Goal: Transaction & Acquisition: Download file/media

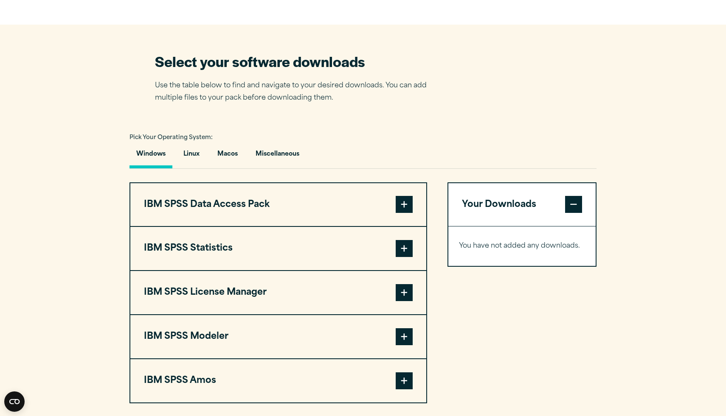
scroll to position [604, 0]
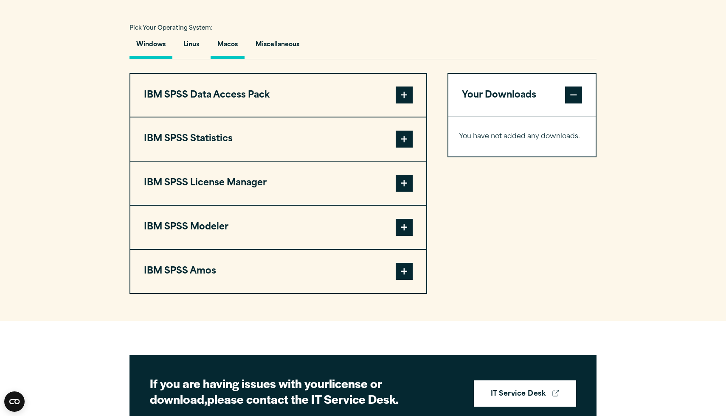
click at [225, 54] on button "Macos" at bounding box center [228, 47] width 34 height 24
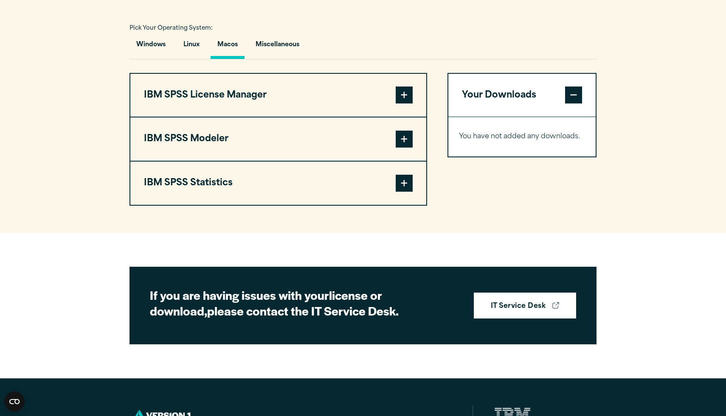
click at [258, 188] on button "IBM SPSS Statistics" at bounding box center [278, 183] width 296 height 43
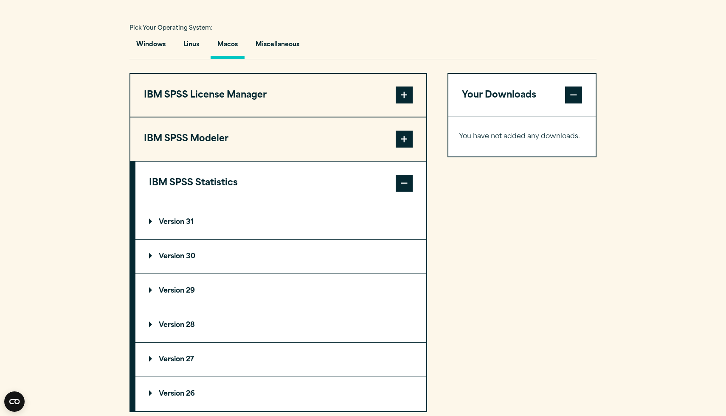
click at [209, 274] on summary "Version 30" at bounding box center [280, 257] width 291 height 34
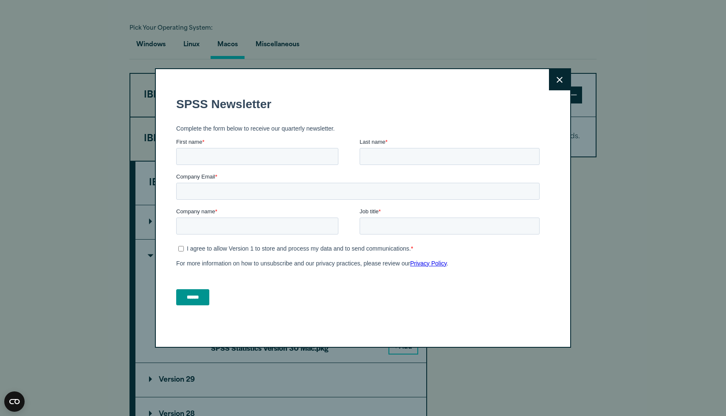
click at [552, 76] on button "Close" at bounding box center [559, 79] width 21 height 21
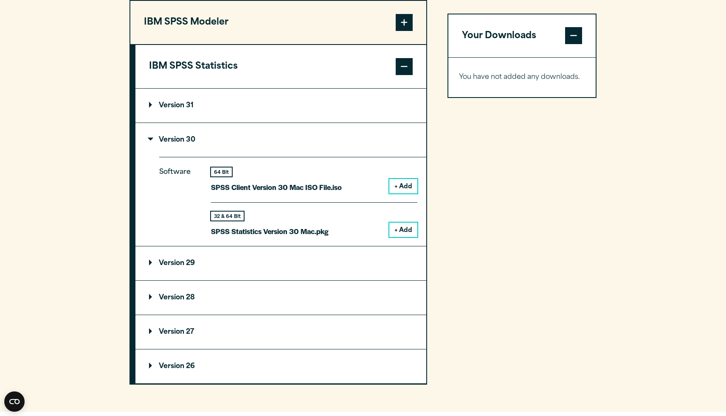
scroll to position [732, 0]
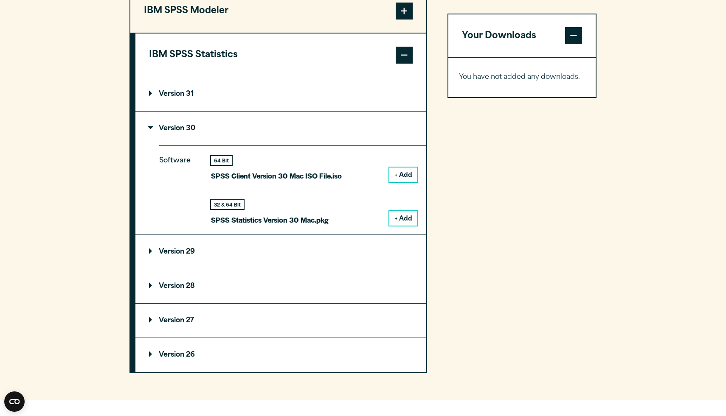
click at [393, 226] on button "+ Add" at bounding box center [403, 218] width 28 height 14
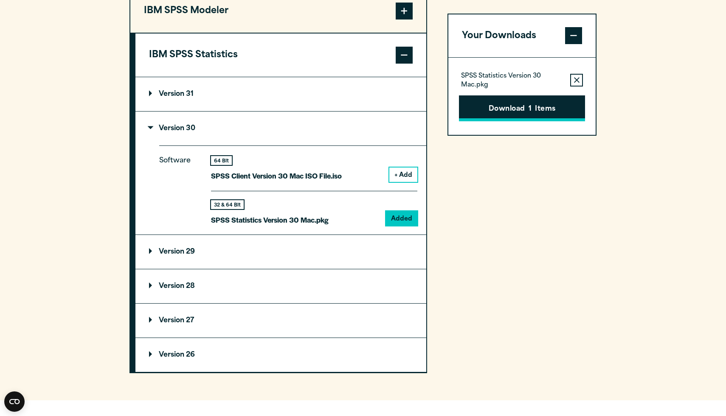
click at [512, 114] on button "Download 1 Items" at bounding box center [522, 108] width 126 height 26
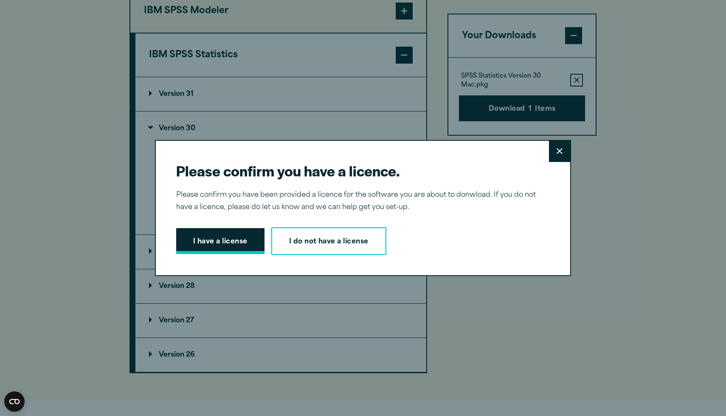
click at [223, 241] on button "I have a license" at bounding box center [220, 241] width 88 height 26
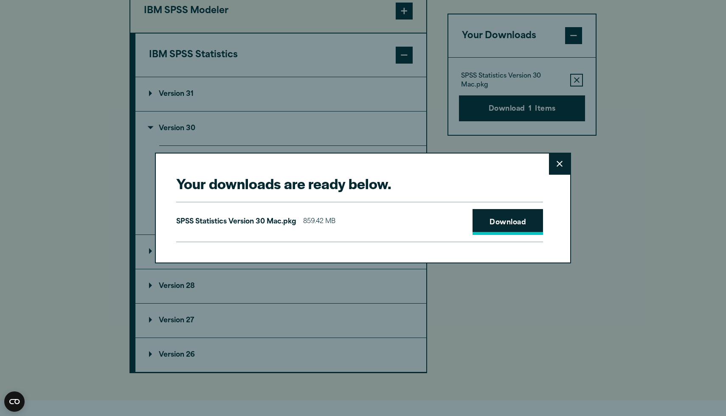
click at [496, 230] on link "Download" at bounding box center [507, 222] width 70 height 26
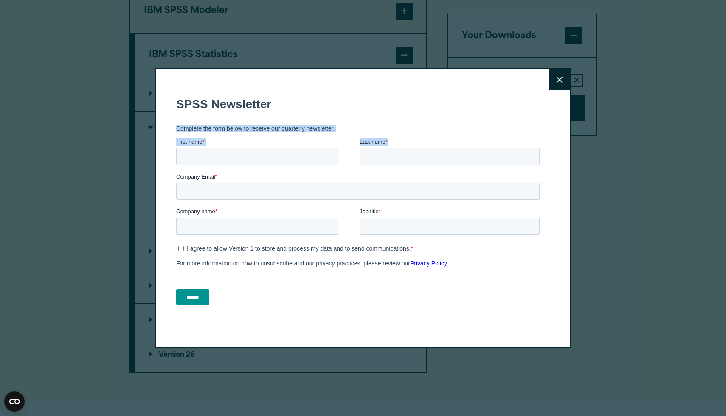
drag, startPoint x: 472, startPoint y: 101, endPoint x: 472, endPoint y: 164, distance: 63.2
click at [472, 164] on form "SPSS Newsletter Complete the form below to receive our quarterly newsletter. Fi…" at bounding box center [359, 201] width 367 height 223
click at [564, 79] on button "Close" at bounding box center [559, 79] width 21 height 21
